Goal: Check status: Check status

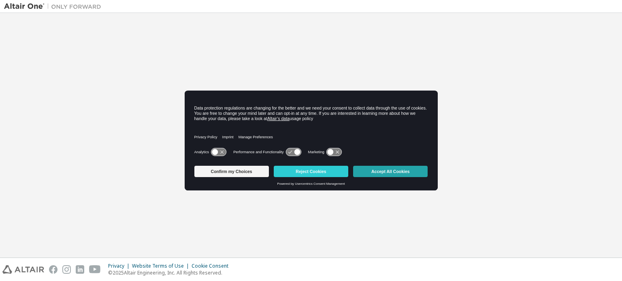
click at [384, 175] on button "Accept All Cookies" at bounding box center [390, 171] width 75 height 11
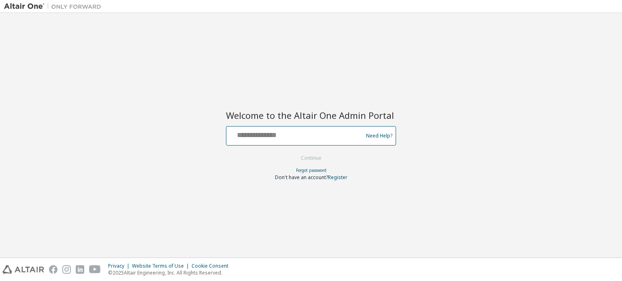
click at [292, 136] on input "text" at bounding box center [296, 134] width 132 height 12
type input "**********"
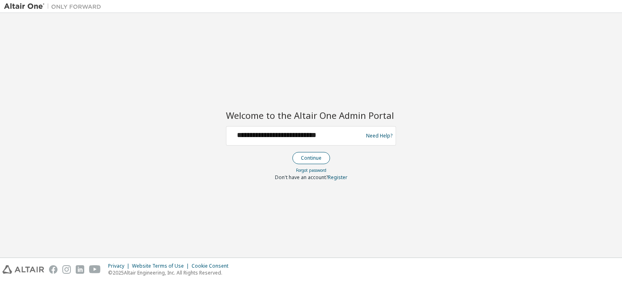
click at [303, 158] on button "Continue" at bounding box center [311, 158] width 38 height 12
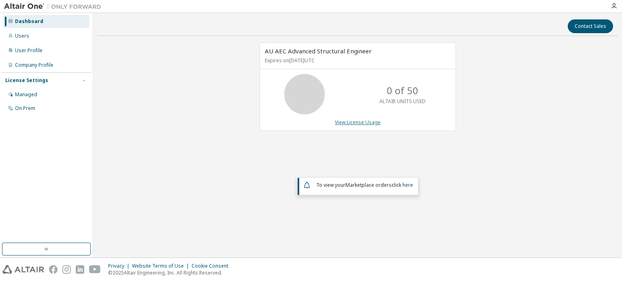
click at [344, 124] on link "View License Usage" at bounding box center [358, 122] width 46 height 7
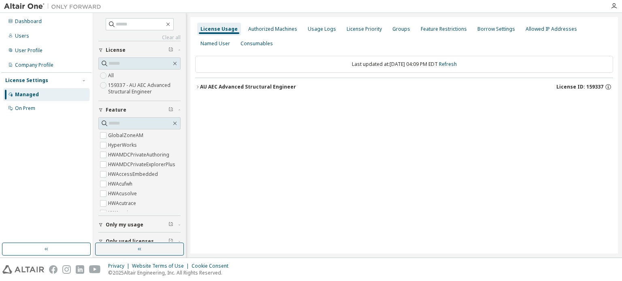
click at [246, 81] on button "AU AEC Advanced Structural Engineer License ID: 159337" at bounding box center [404, 87] width 418 height 18
